Goal: Task Accomplishment & Management: Complete application form

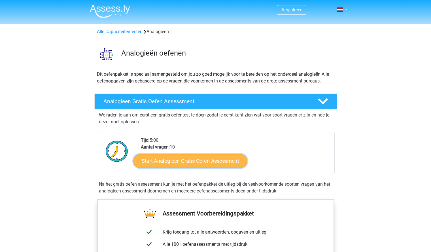
click at [170, 161] on link "Start Analogieen Gratis Oefen Assessment" at bounding box center [190, 161] width 114 height 14
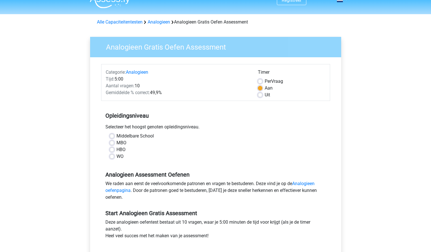
scroll to position [11, 0]
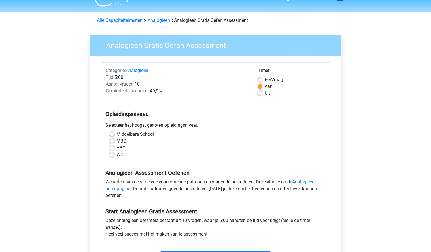
click at [117, 153] on label "WO" at bounding box center [119, 154] width 7 height 7
click at [114, 153] on input "WO" at bounding box center [112, 154] width 5 height 6
radio input "true"
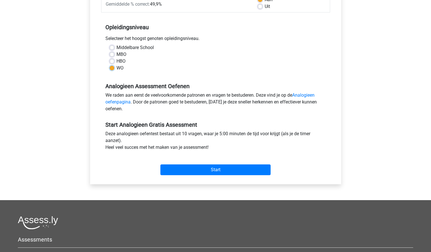
scroll to position [118, 0]
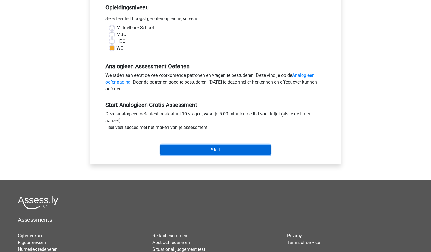
click at [211, 152] on input "Start" at bounding box center [215, 150] width 110 height 11
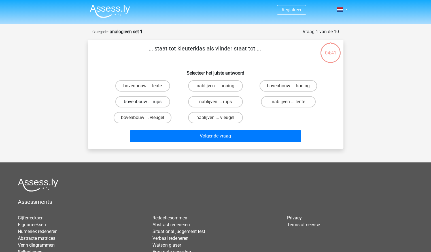
click at [165, 103] on label "bovenbouw ... rups" at bounding box center [142, 101] width 55 height 11
click at [146, 103] on input "bovenbouw ... rups" at bounding box center [145, 104] width 4 height 4
radio input "true"
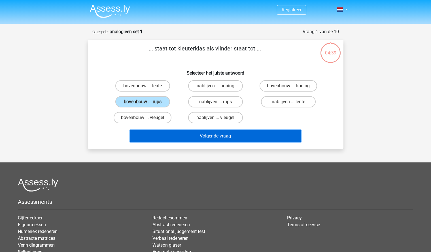
click at [185, 141] on button "Volgende vraag" at bounding box center [215, 136] width 171 height 12
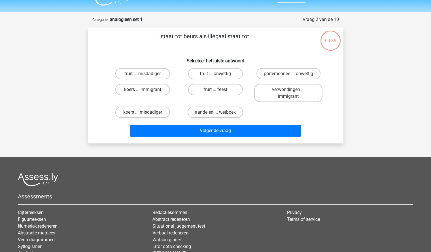
scroll to position [12, 0]
click at [162, 116] on label "koers ... misdadiger" at bounding box center [142, 112] width 55 height 11
click at [146, 116] on input "koers ... misdadiger" at bounding box center [145, 115] width 4 height 4
radio input "true"
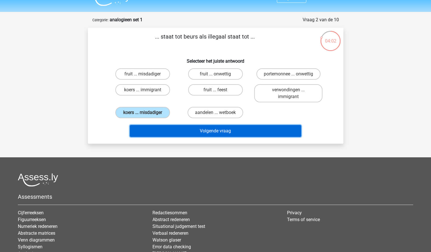
click at [210, 131] on button "Volgende vraag" at bounding box center [215, 131] width 171 height 12
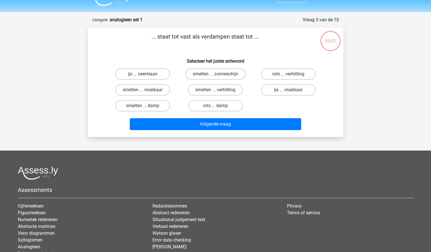
scroll to position [28, 0]
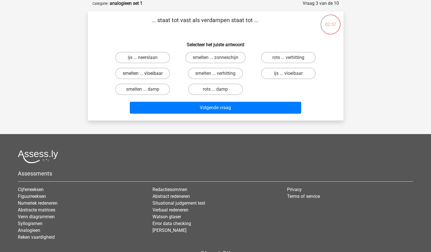
click at [159, 77] on label "smelten ... vloeibaar" at bounding box center [142, 73] width 55 height 11
click at [146, 77] on input "smelten ... vloeibaar" at bounding box center [145, 75] width 4 height 4
radio input "true"
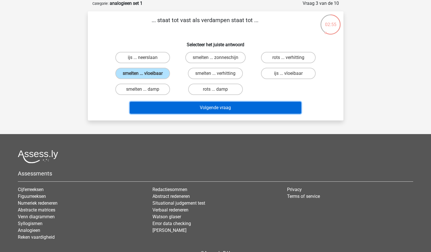
click at [207, 108] on button "Volgende vraag" at bounding box center [215, 108] width 171 height 12
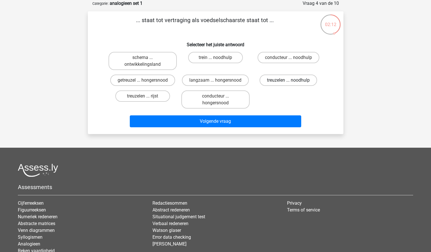
click at [270, 84] on label "treuzelen ... noodhulp" at bounding box center [289, 80] width 58 height 11
click at [289, 84] on input "treuzelen ... noodhulp" at bounding box center [291, 82] width 4 height 4
radio input "true"
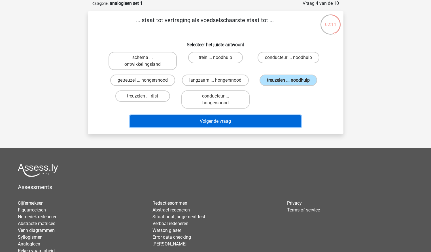
click at [230, 121] on button "Volgende vraag" at bounding box center [215, 121] width 171 height 12
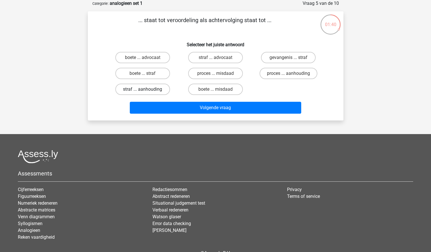
click at [156, 90] on label "straf ... aanhouding" at bounding box center [142, 89] width 55 height 11
click at [146, 90] on input "straf ... aanhouding" at bounding box center [145, 91] width 4 height 4
radio input "true"
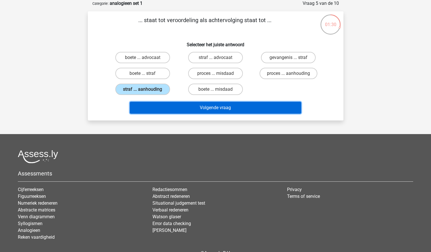
click at [179, 111] on button "Volgende vraag" at bounding box center [215, 108] width 171 height 12
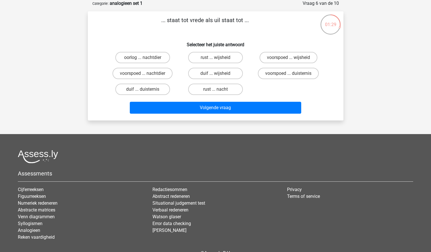
scroll to position [17, 0]
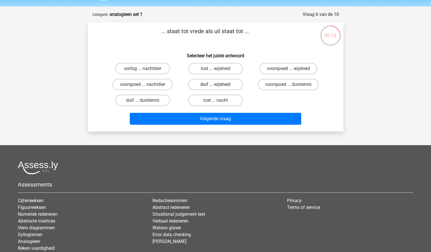
click at [221, 85] on label "duif ... wijsheid" at bounding box center [215, 84] width 55 height 11
click at [219, 85] on input "duif ... wijsheid" at bounding box center [217, 86] width 4 height 4
radio input "true"
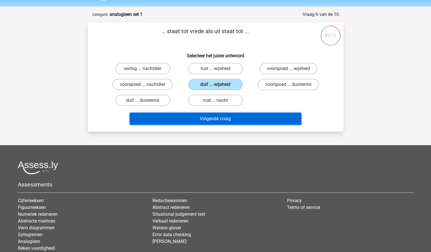
click at [211, 117] on button "Volgende vraag" at bounding box center [215, 119] width 171 height 12
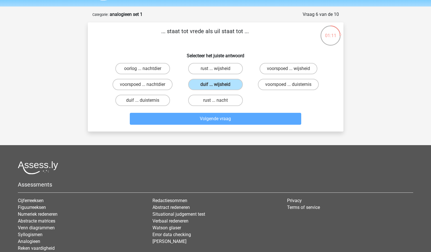
scroll to position [28, 0]
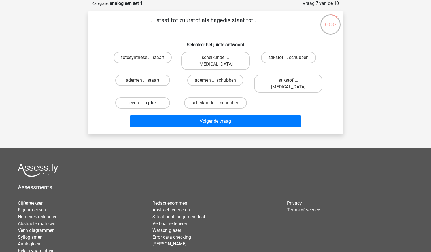
click at [165, 97] on label "leven ... reptiel" at bounding box center [142, 102] width 55 height 11
click at [146, 103] on input "leven ... reptiel" at bounding box center [145, 105] width 4 height 4
radio input "true"
click at [165, 97] on label "leven ... reptiel" at bounding box center [142, 102] width 55 height 11
click at [146, 103] on input "leven ... reptiel" at bounding box center [145, 105] width 4 height 4
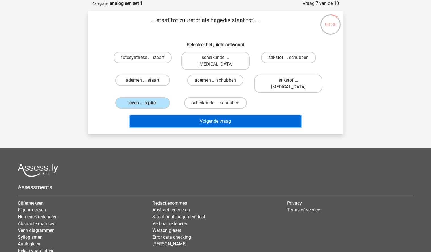
click at [173, 115] on button "Volgende vraag" at bounding box center [215, 121] width 171 height 12
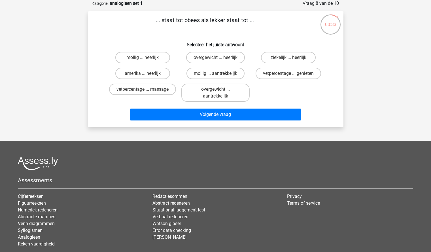
scroll to position [17, 0]
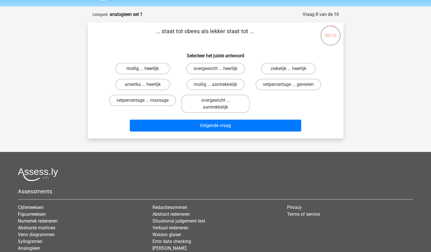
click at [156, 66] on label "mollig ... heerlijk" at bounding box center [142, 68] width 55 height 11
click at [146, 69] on input "mollig ... heerlijk" at bounding box center [145, 71] width 4 height 4
radio input "true"
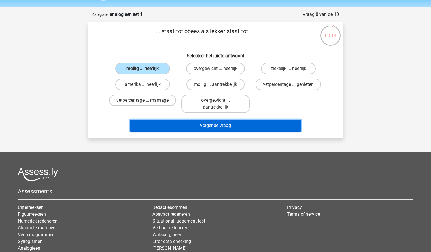
click at [184, 126] on button "Volgende vraag" at bounding box center [215, 126] width 171 height 12
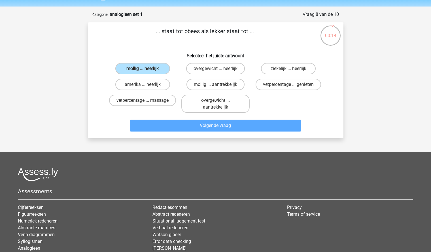
scroll to position [28, 0]
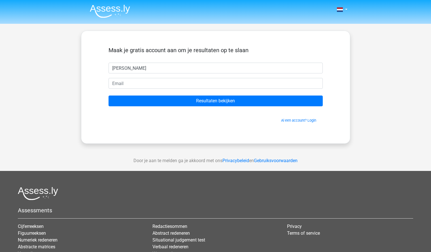
type input "Rosalie"
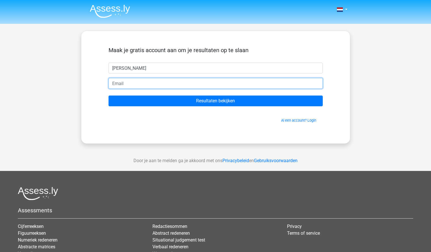
click at [152, 80] on input "email" at bounding box center [216, 83] width 214 height 11
type input "rosaliehoe@icloud.com"
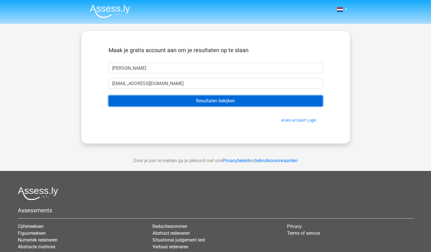
click at [169, 102] on input "Resultaten bekijken" at bounding box center [216, 101] width 214 height 11
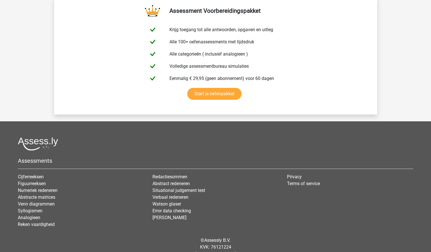
scroll to position [1003, 0]
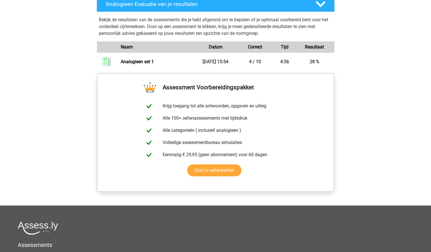
scroll to position [495, 0]
